Goal: Transaction & Acquisition: Purchase product/service

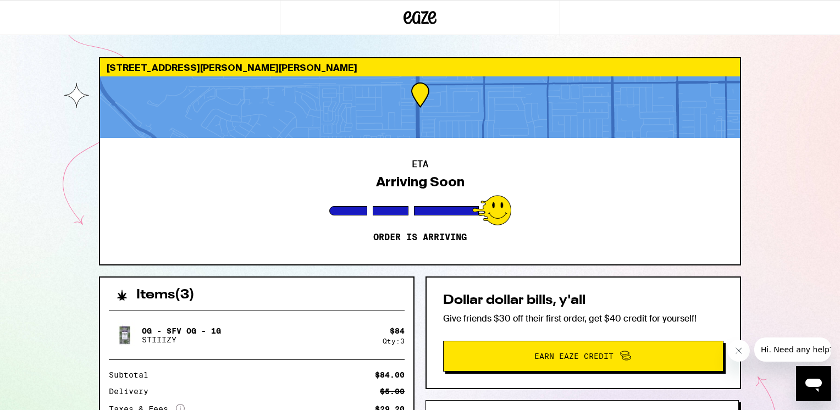
click at [58, 277] on div "[STREET_ADDRESS][PERSON_NAME][PERSON_NAME] ETA Arriving Soon Order is arriving …" at bounding box center [420, 299] width 840 height 599
click at [763, 213] on div "[STREET_ADDRESS][PERSON_NAME][PERSON_NAME] ETA Arriving Soon Order is arriving …" at bounding box center [420, 299] width 840 height 599
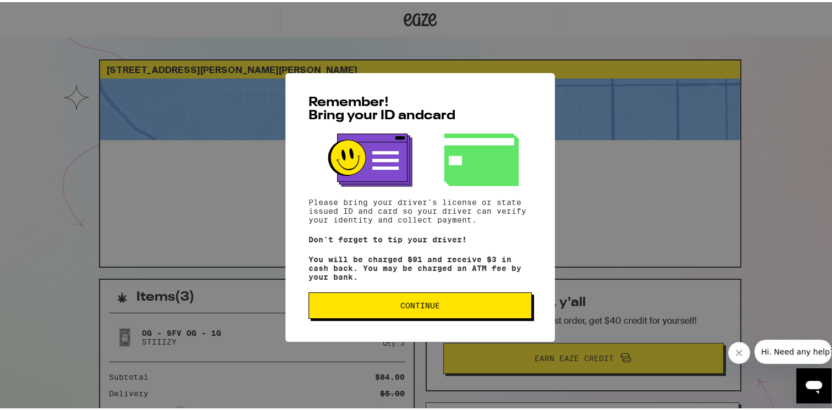
click at [418, 307] on span "Continue" at bounding box center [420, 304] width 40 height 8
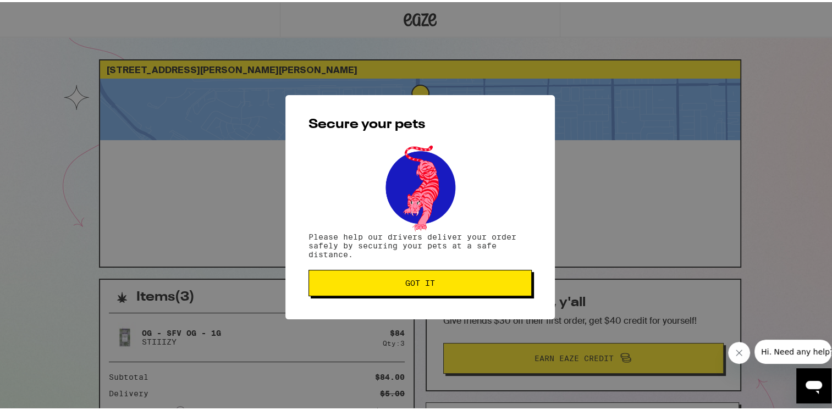
click at [423, 267] on div "Secure your pets Please help our drivers deliver your order safely by securing …" at bounding box center [419, 205] width 269 height 224
click at [423, 285] on span "Got it" at bounding box center [420, 281] width 30 height 8
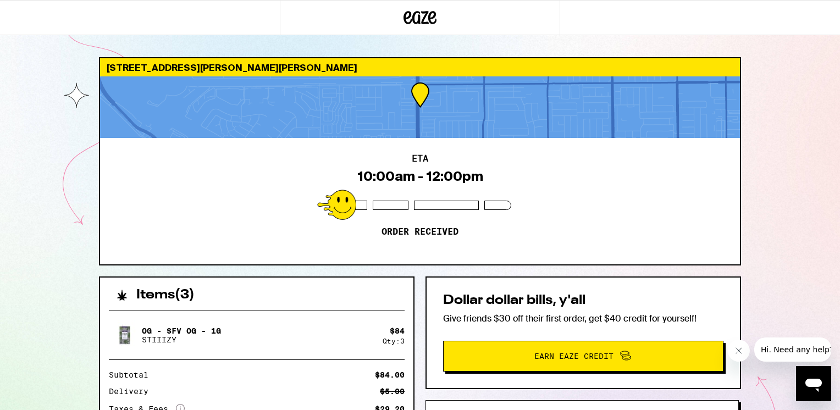
click at [467, 405] on button "Need help?" at bounding box center [582, 415] width 313 height 31
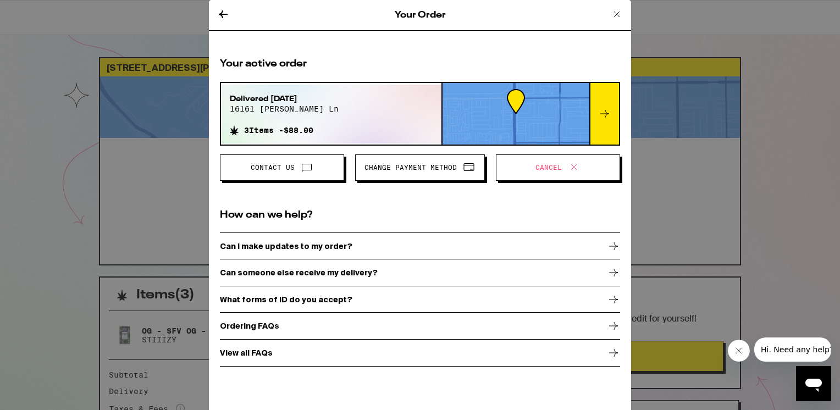
click at [617, 15] on icon at bounding box center [616, 14] width 13 height 13
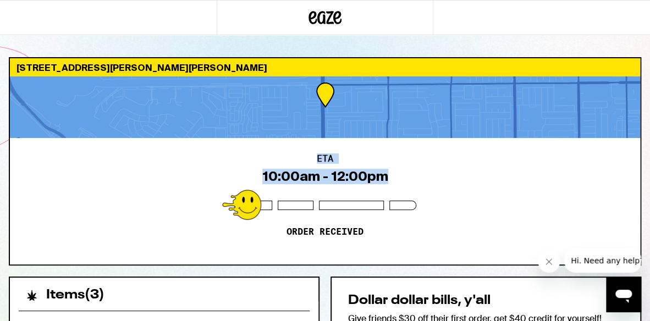
drag, startPoint x: 642, startPoint y: 90, endPoint x: 633, endPoint y: 217, distance: 127.9
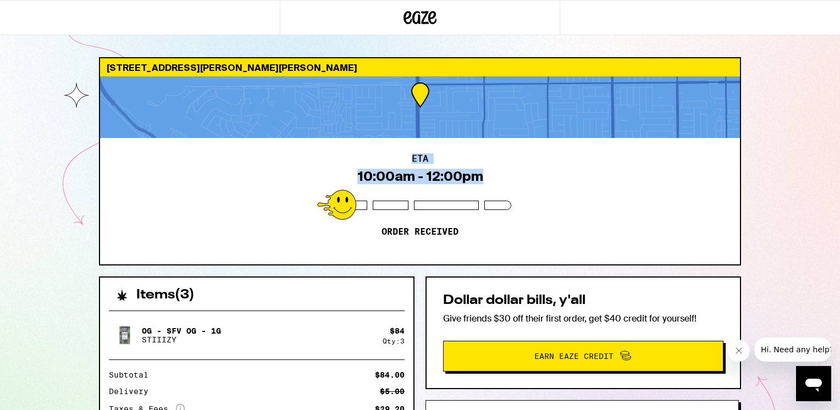
click at [586, 179] on div "ETA 10:00am - 12:00pm Order received" at bounding box center [420, 201] width 640 height 126
click at [802, 164] on div "16161 Tomas Ln Huntington Beach 92649 ETA 10:00am - 12:00pm Order received Item…" at bounding box center [420, 299] width 840 height 599
click at [423, 10] on icon at bounding box center [420, 18] width 33 height 20
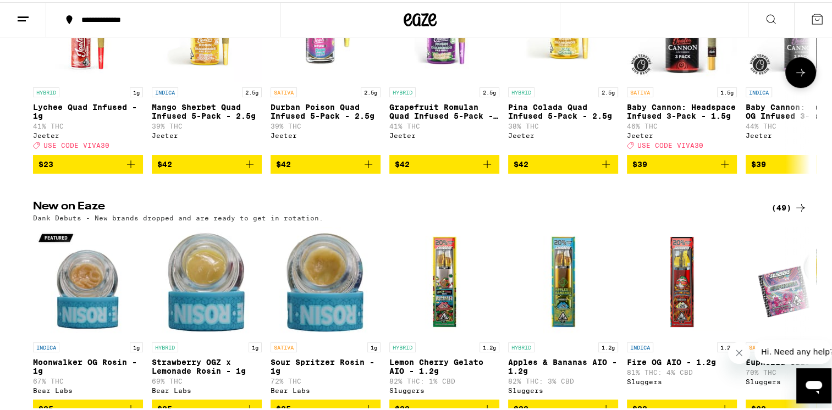
scroll to position [660, 0]
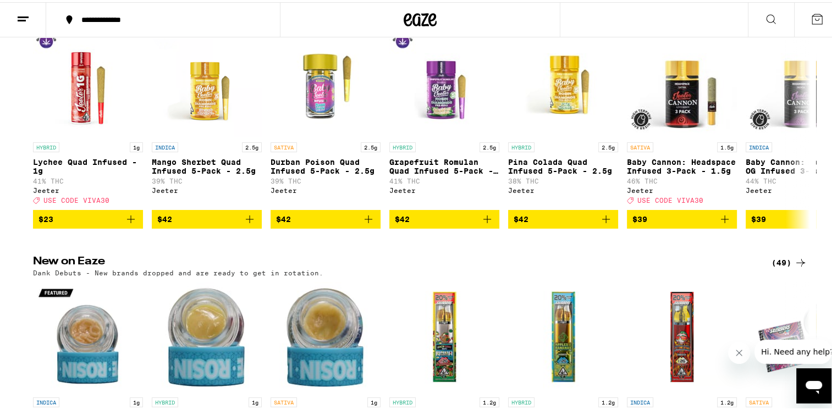
click at [811, 16] on icon at bounding box center [817, 16] width 13 height 13
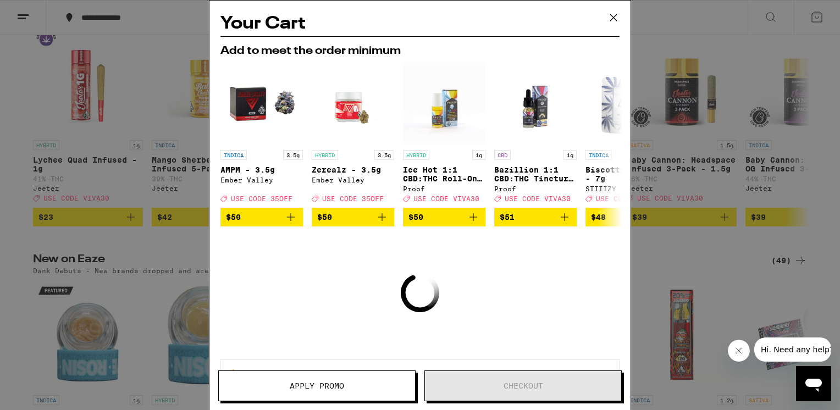
click at [616, 14] on icon at bounding box center [613, 17] width 16 height 16
